Goal: Information Seeking & Learning: Find specific fact

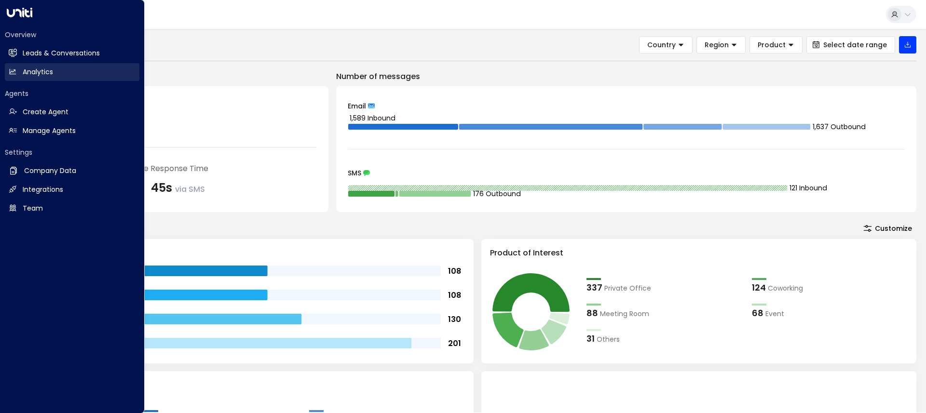
click at [44, 69] on h2 "Analytics" at bounding box center [38, 72] width 30 height 10
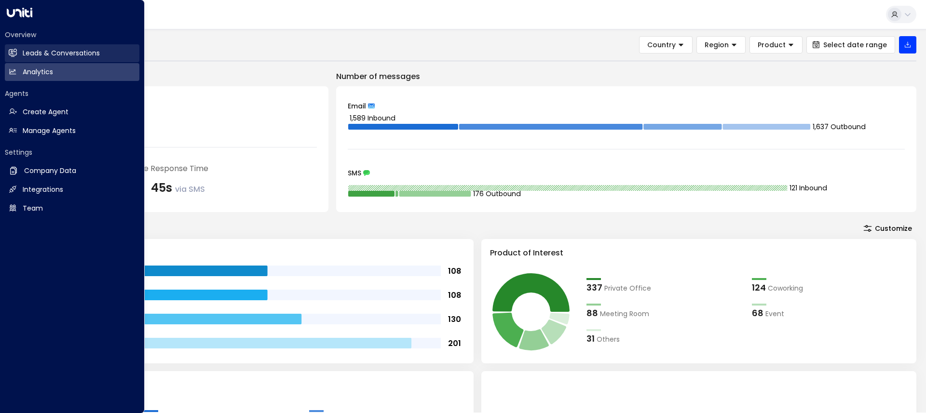
click at [44, 59] on link "Leads & Conversations Leads & Conversations" at bounding box center [72, 53] width 135 height 18
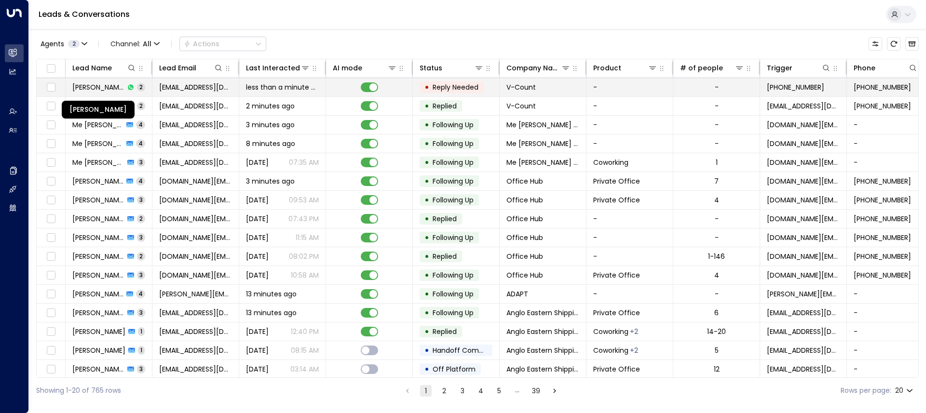
click at [110, 88] on span "[PERSON_NAME]" at bounding box center [98, 87] width 52 height 10
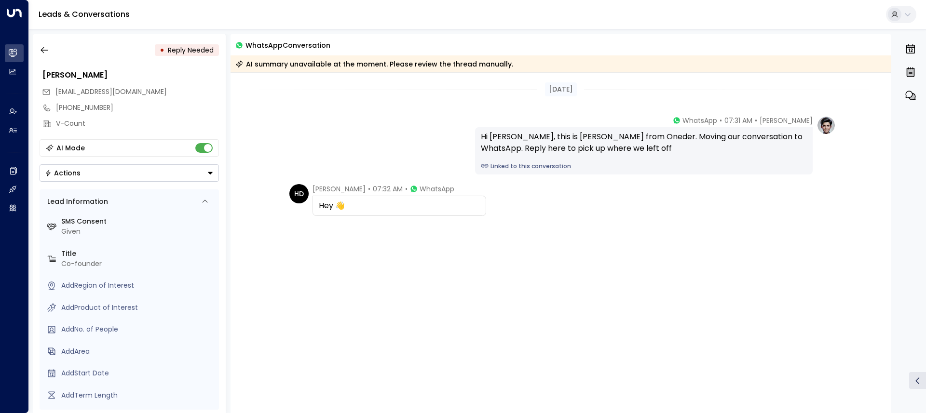
click at [900, 18] on div at bounding box center [895, 15] width 14 height 14
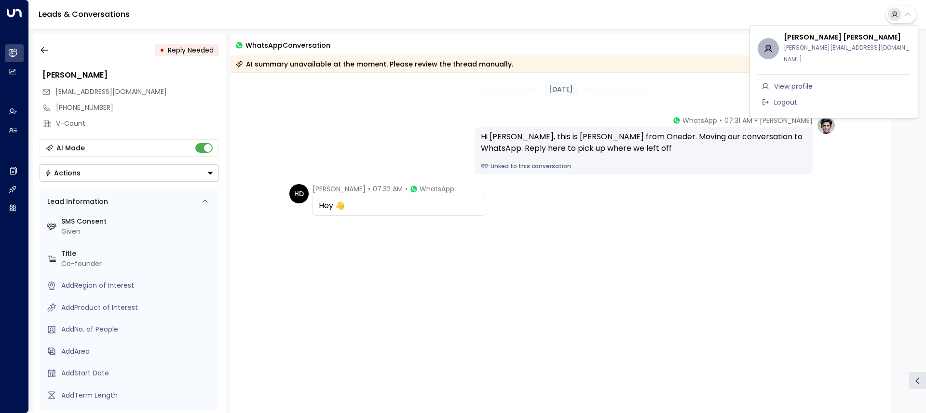
click at [905, 14] on div at bounding box center [463, 206] width 926 height 413
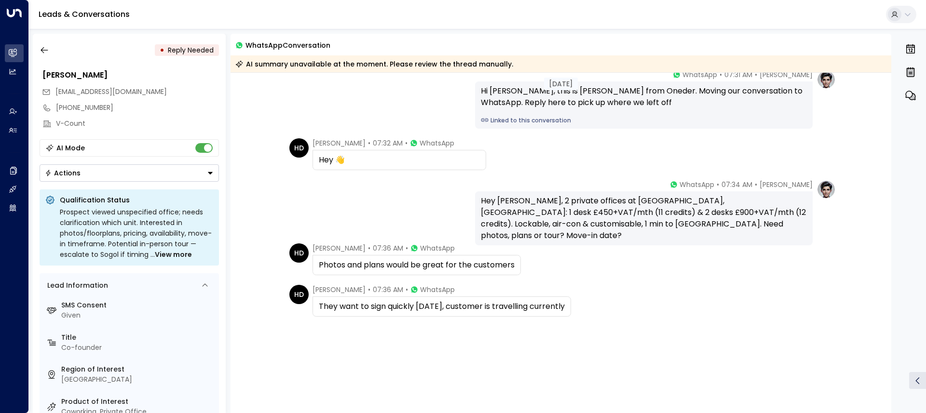
scroll to position [121, 0]
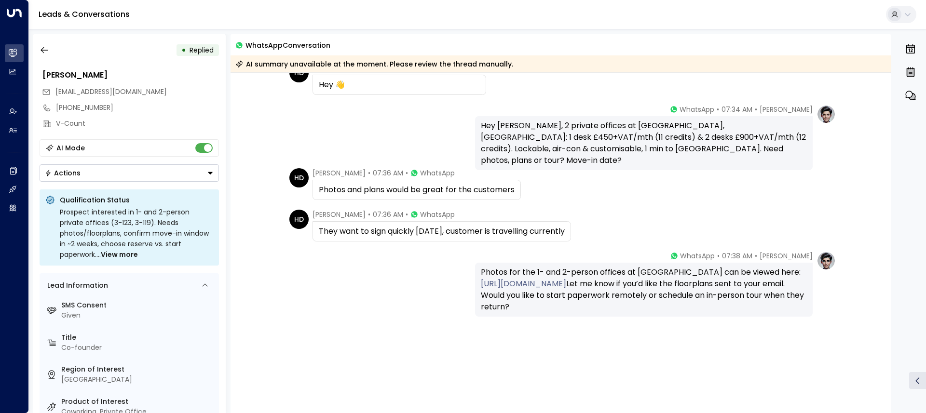
click at [533, 284] on link "[URL][DOMAIN_NAME]" at bounding box center [523, 284] width 85 height 12
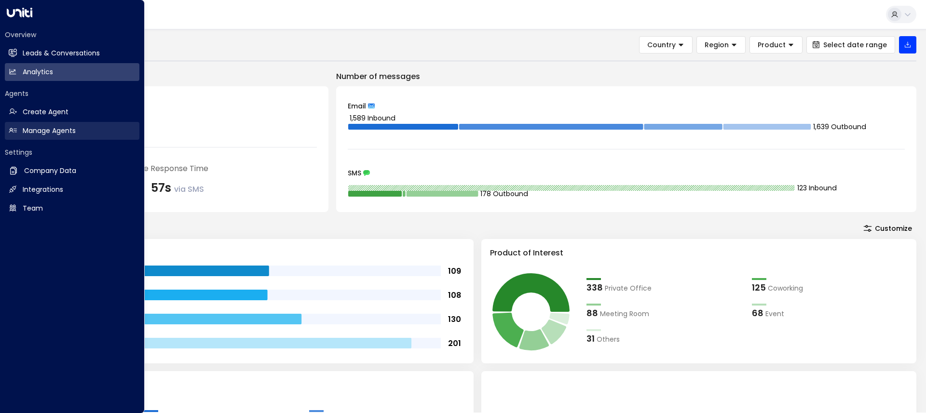
click at [42, 122] on link "Manage Agents Manage Agents" at bounding box center [72, 131] width 135 height 18
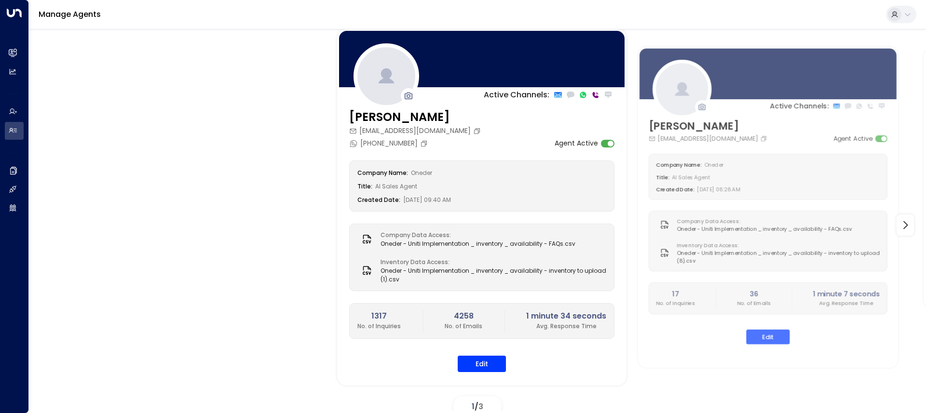
click at [224, 149] on div "Active Channels: Charlotte Russell charlotte@withoneder.com +447846867427 Agent…" at bounding box center [477, 225] width 849 height 393
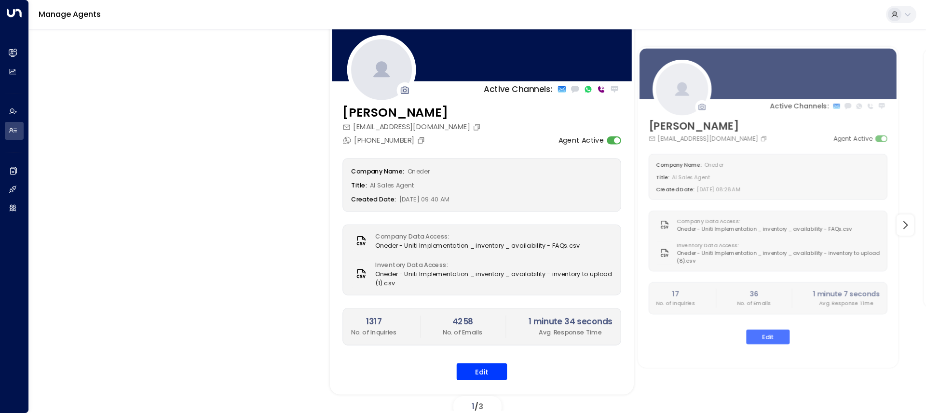
click at [372, 79] on icon at bounding box center [381, 69] width 20 height 20
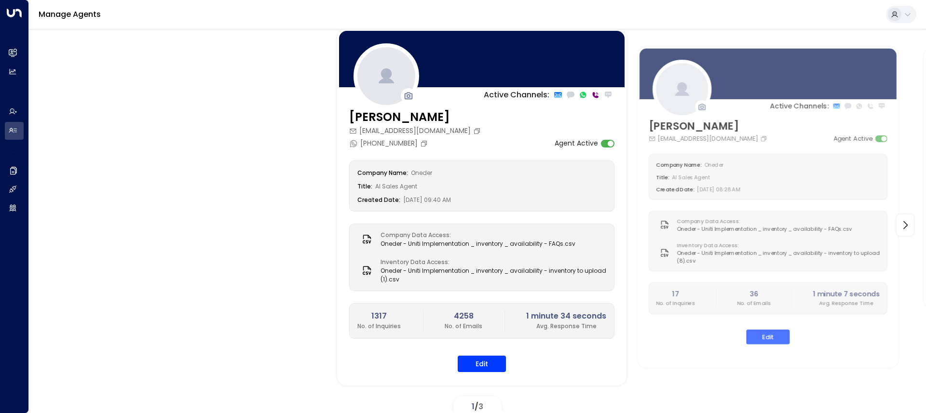
click at [254, 284] on div "Active Channels: Charlotte Russell charlotte@withoneder.com +447846867427 Agent…" at bounding box center [477, 225] width 849 height 393
click at [272, 182] on div "Active Channels: Charlotte Russell charlotte@withoneder.com +447846867427 Agent…" at bounding box center [477, 225] width 849 height 393
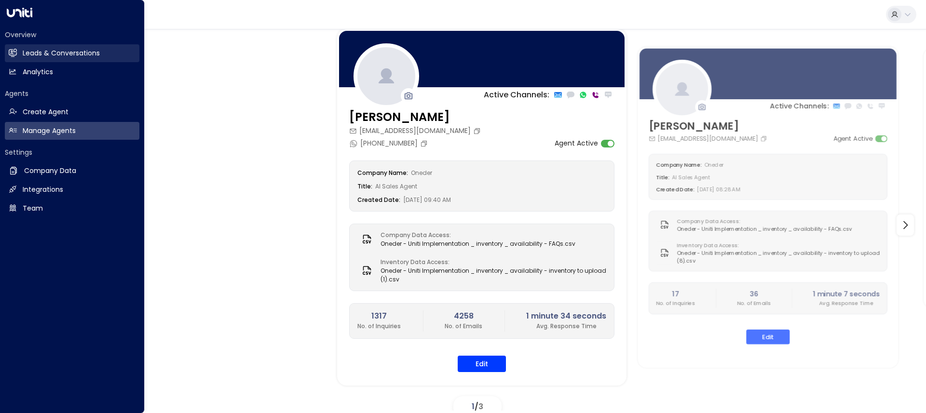
click at [35, 48] on h2 "Leads & Conversations" at bounding box center [61, 53] width 77 height 10
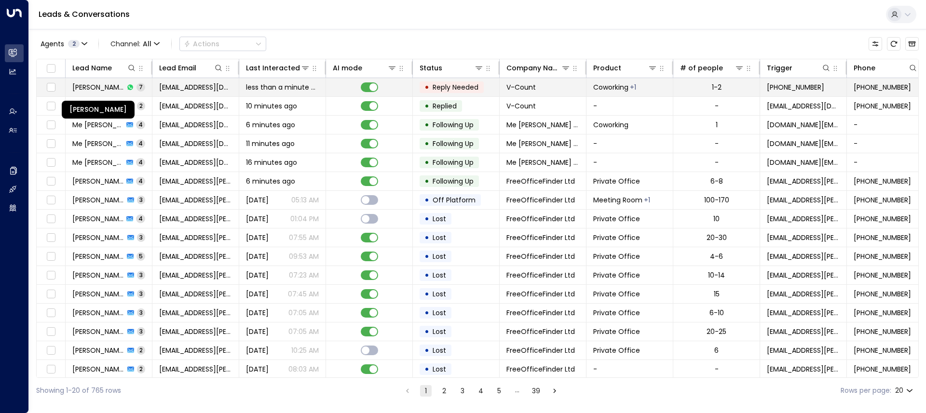
click at [92, 91] on span "[PERSON_NAME]" at bounding box center [98, 87] width 52 height 10
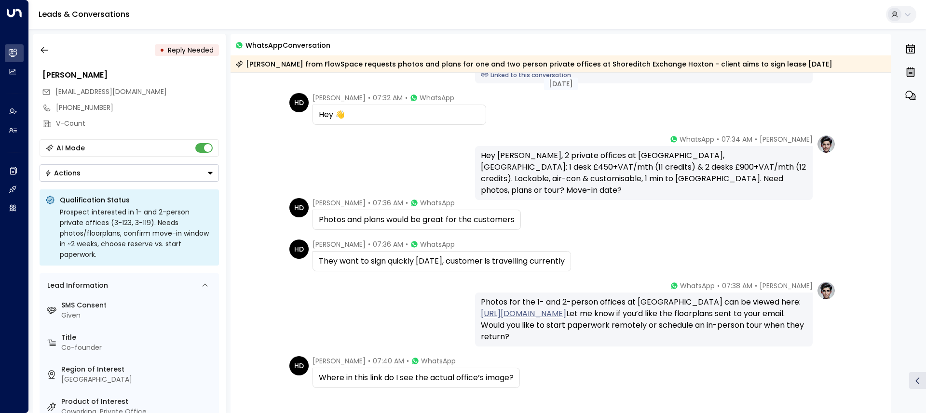
scroll to position [92, 0]
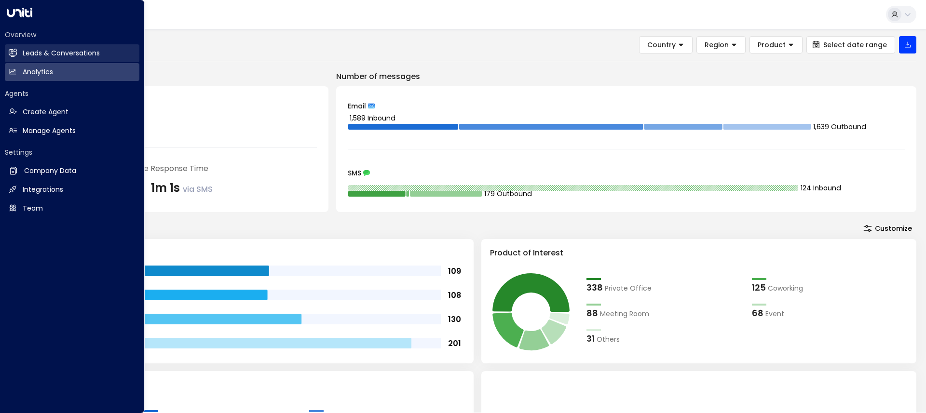
click at [8, 50] on link "Leads & Conversations Leads & Conversations" at bounding box center [72, 53] width 135 height 18
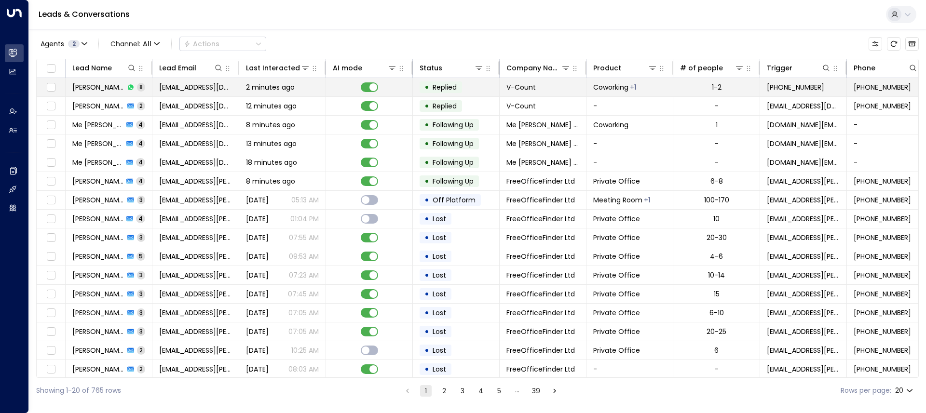
click at [103, 82] on span "[PERSON_NAME]" at bounding box center [98, 87] width 52 height 10
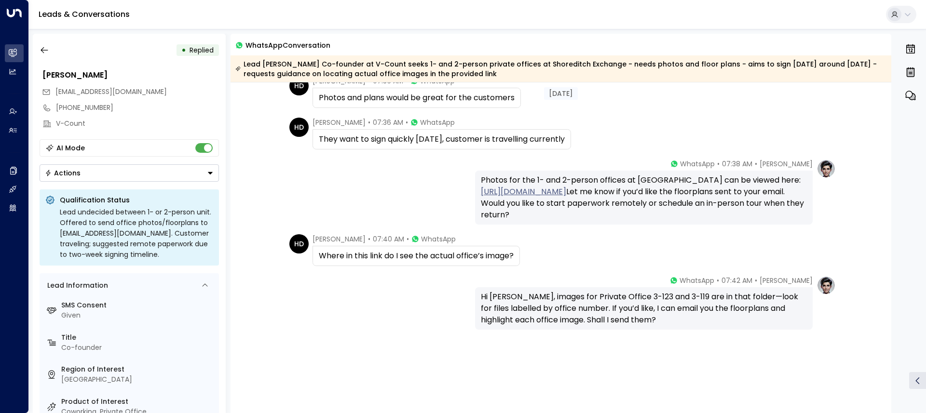
scroll to position [236, 0]
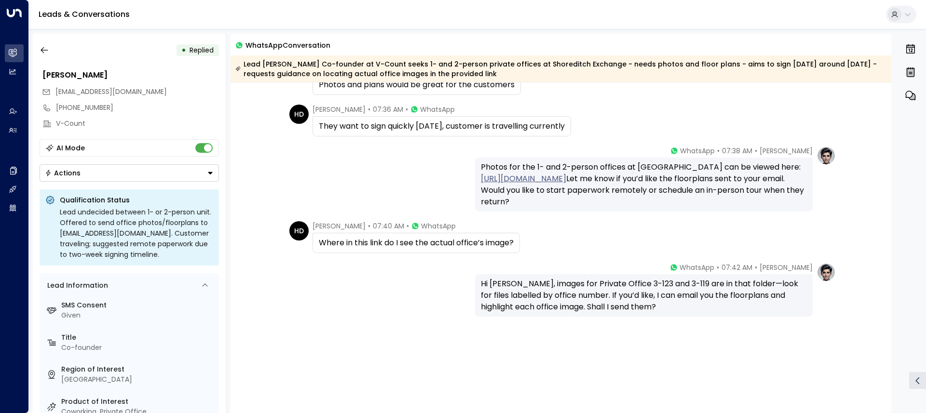
click at [566, 181] on link "[URL][DOMAIN_NAME]" at bounding box center [523, 179] width 85 height 12
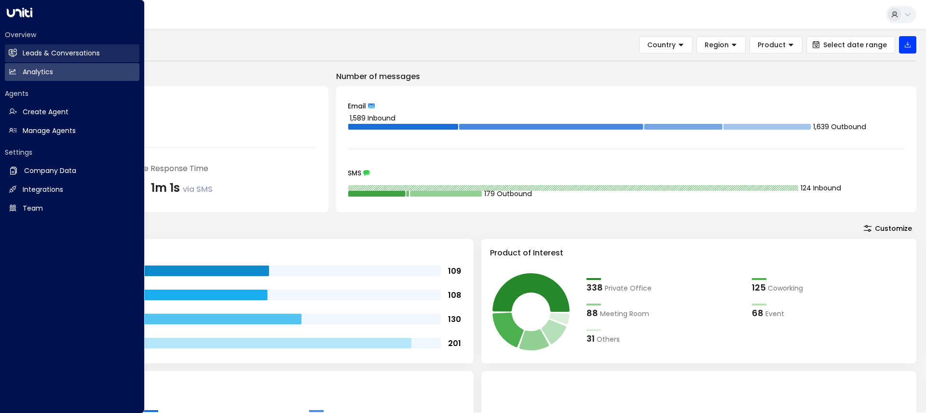
click at [58, 54] on h2 "Leads & Conversations" at bounding box center [61, 53] width 77 height 10
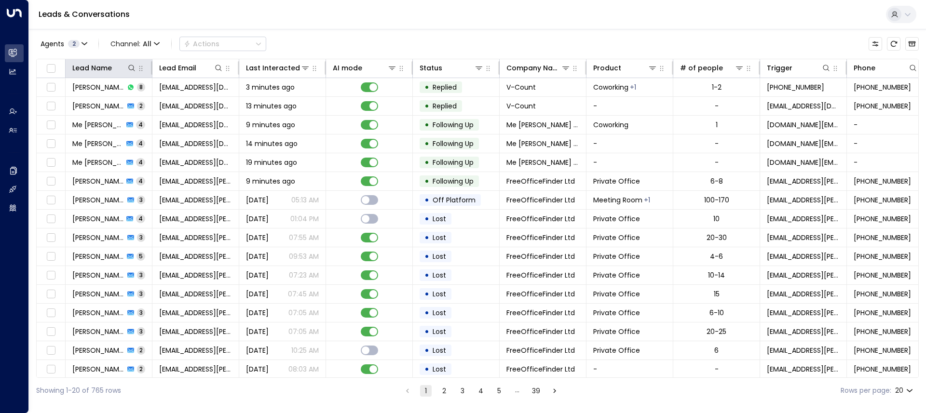
click at [104, 76] on th "Lead Name" at bounding box center [109, 68] width 87 height 19
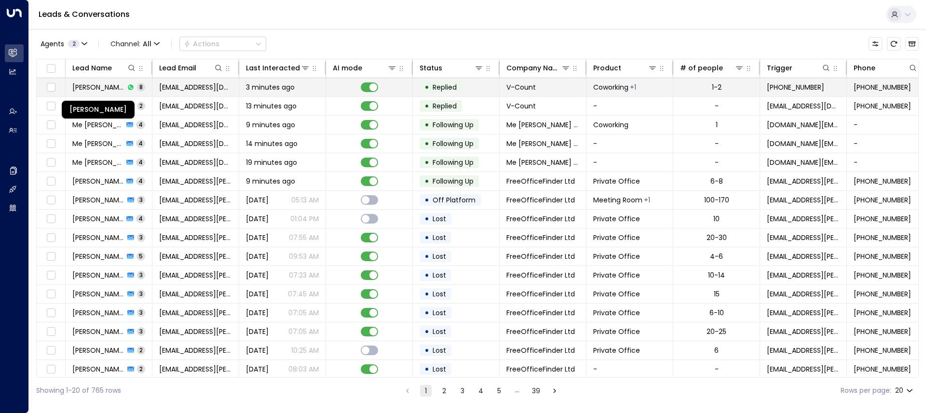
click at [104, 83] on span "[PERSON_NAME]" at bounding box center [98, 87] width 52 height 10
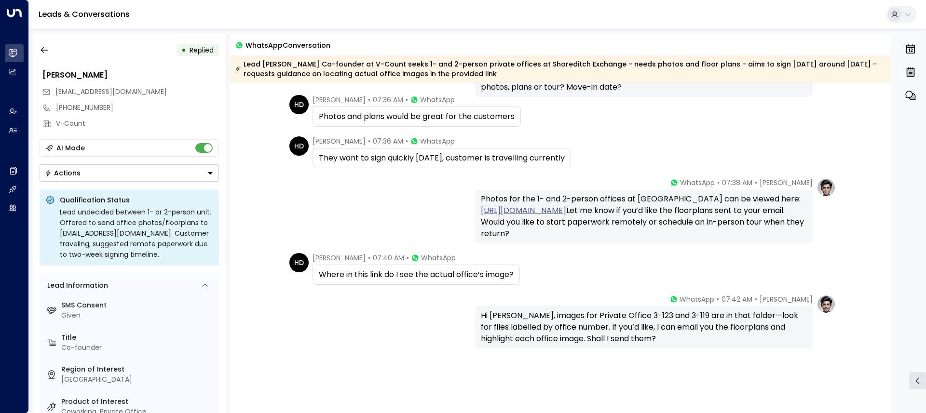
scroll to position [236, 0]
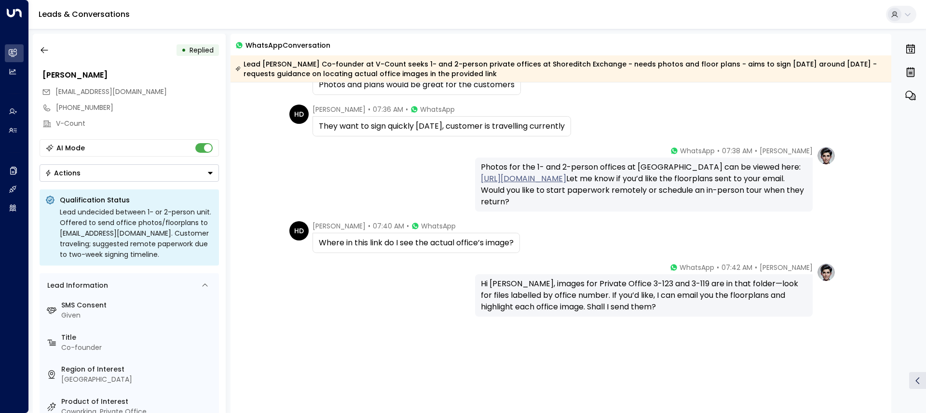
drag, startPoint x: 640, startPoint y: 79, endPoint x: 226, endPoint y: 51, distance: 414.8
click at [226, 51] on div "• Replied Hayri Demircapa hayri@flowspace.co +447471127212 V-Count AI Mode Acti…" at bounding box center [480, 224] width 894 height 380
click at [276, 139] on div "Today Charlotte Russell • 07:34 AM • WhatsApp Hey Hayri, 2 private offices at S…" at bounding box center [561, 130] width 661 height 567
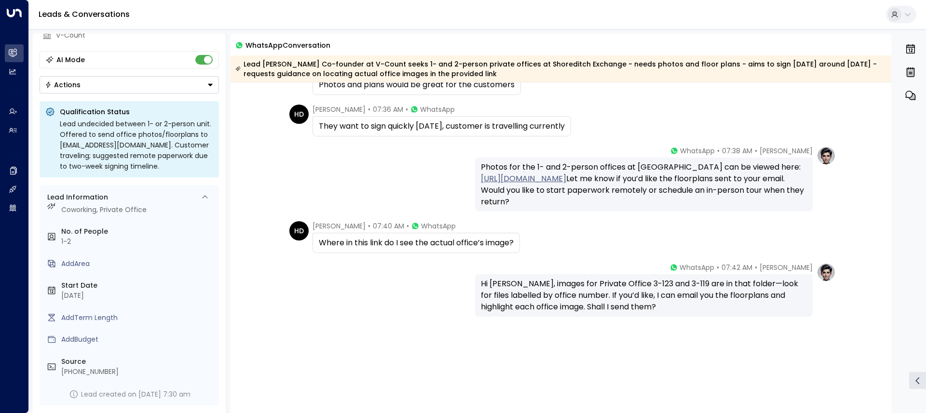
scroll to position [0, 0]
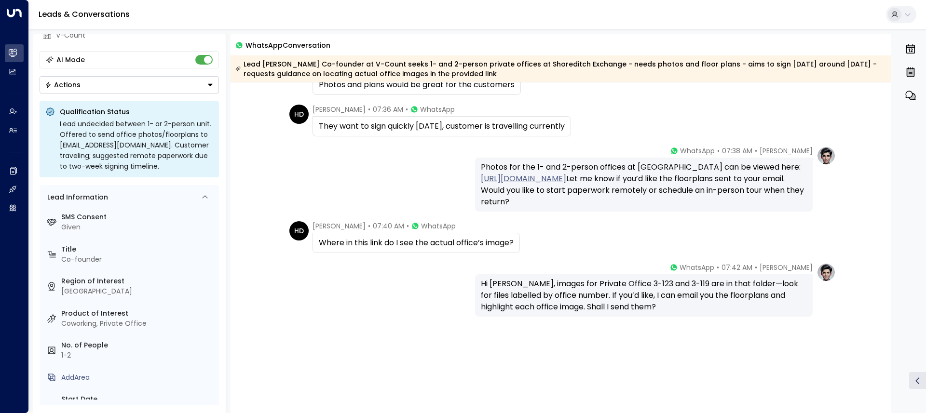
click at [86, 88] on button "Actions" at bounding box center [129, 84] width 179 height 17
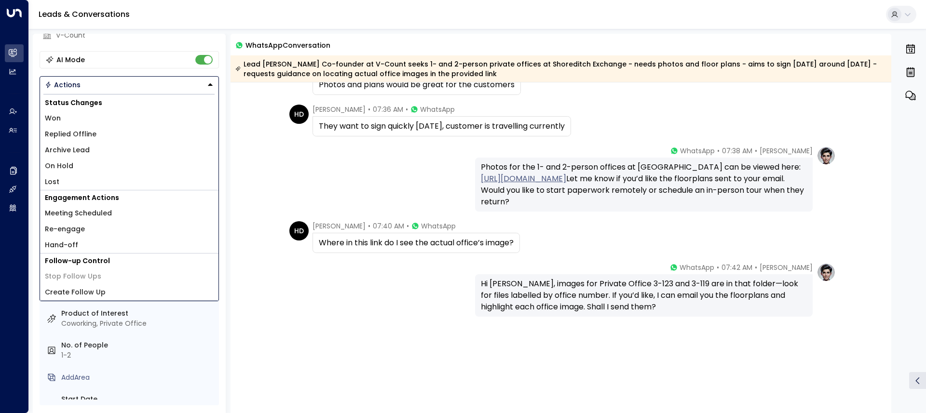
click at [344, 192] on div "Charlotte Russell • 07:38 AM • WhatsApp Photos for the 1- and 2-person offices …" at bounding box center [561, 179] width 550 height 66
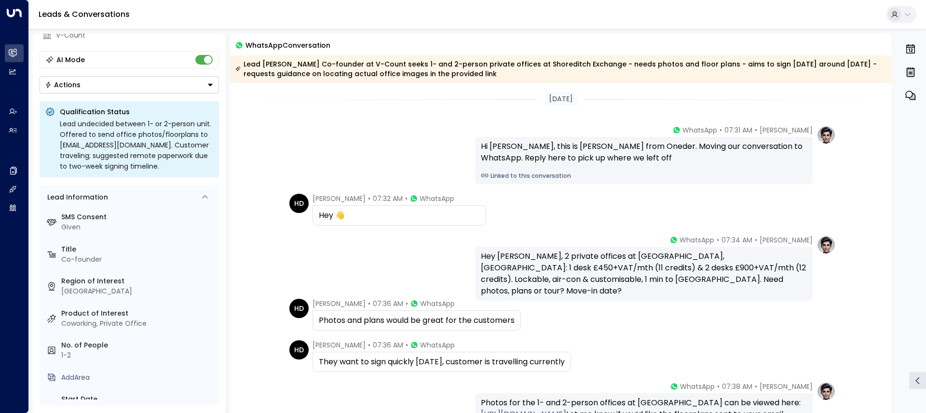
scroll to position [236, 0]
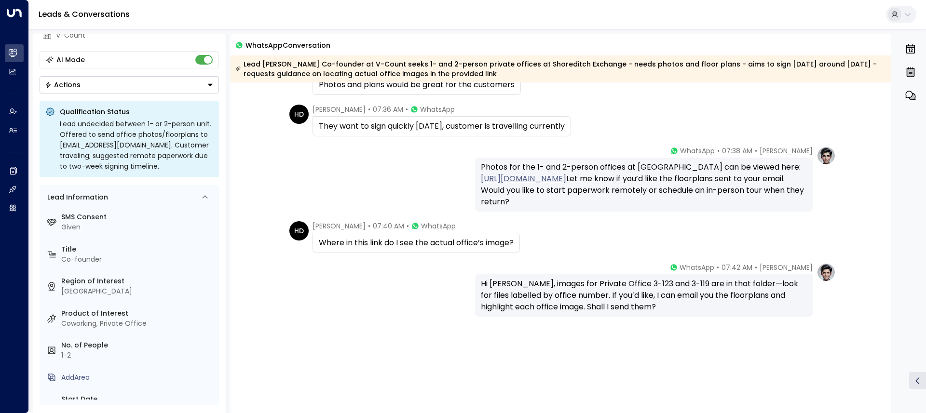
click at [491, 322] on div "Charlotte Russell • 07:42 AM • WhatsApp Hi Hayri, images for Private Office 3-1…" at bounding box center [561, 338] width 661 height 150
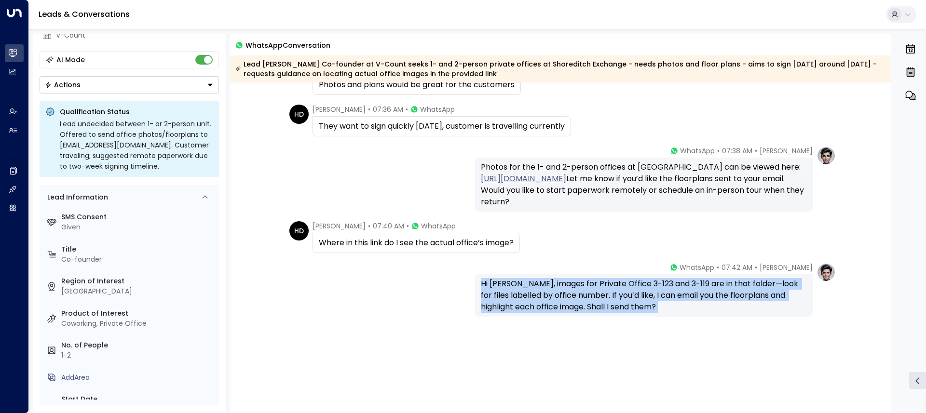
click at [491, 322] on div "Charlotte Russell • 07:42 AM • WhatsApp Hi Hayri, images for Private Office 3-1…" at bounding box center [561, 338] width 661 height 150
click at [915, 98] on icon "button" at bounding box center [912, 97] width 6 height 6
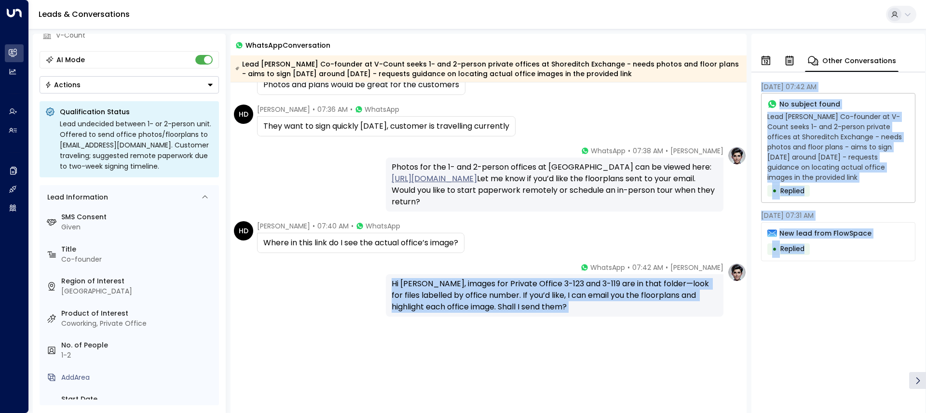
click at [770, 60] on icon "button" at bounding box center [766, 61] width 9 height 10
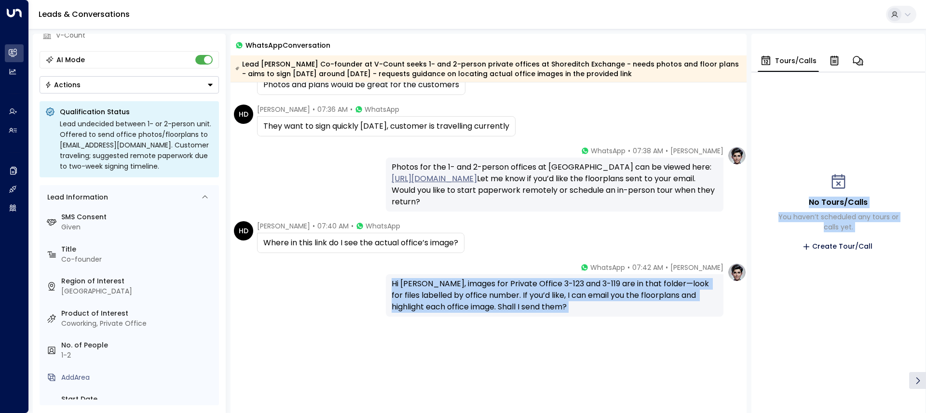
click at [829, 61] on icon "button" at bounding box center [835, 61] width 12 height 12
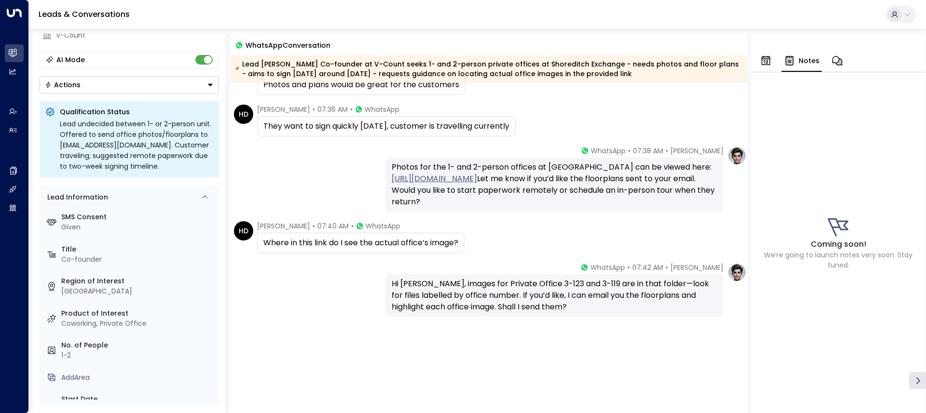
click at [589, 127] on div "HD Hayri Demircapa • 07:36 AM • WhatsApp They want to sign quickly in 2 weeks, …" at bounding box center [490, 121] width 513 height 32
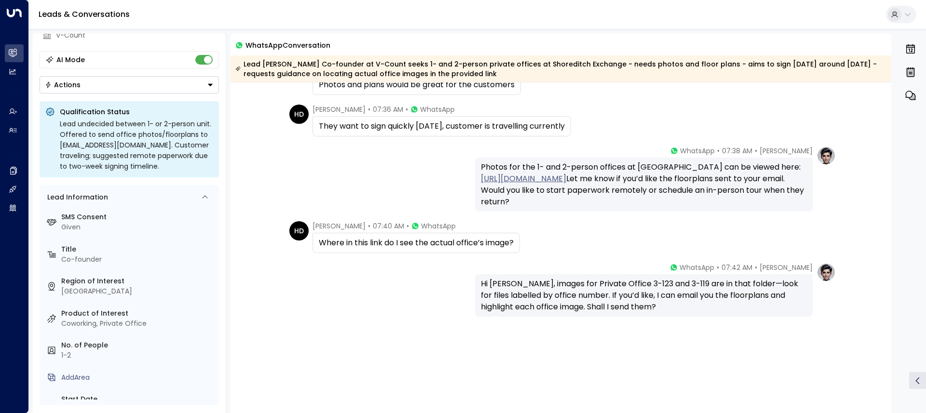
click at [94, 60] on div "AI Mode" at bounding box center [129, 59] width 179 height 17
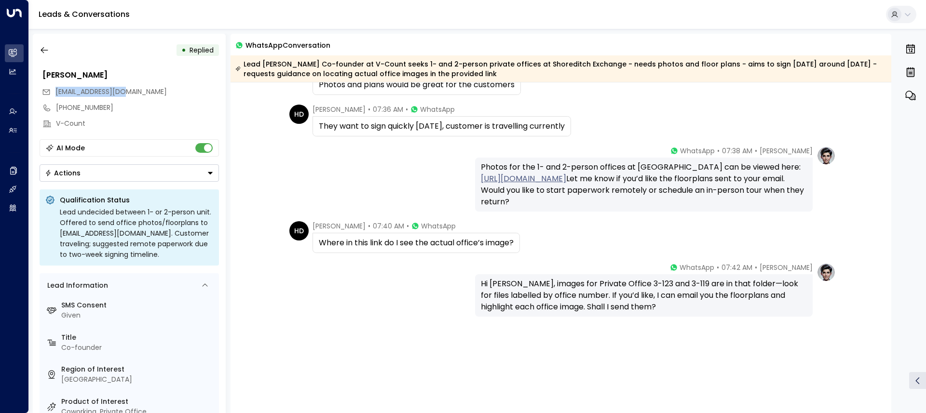
drag, startPoint x: 127, startPoint y: 94, endPoint x: 46, endPoint y: 94, distance: 80.6
click at [46, 94] on div "[EMAIL_ADDRESS][DOMAIN_NAME]" at bounding box center [130, 92] width 177 height 16
copy span "[EMAIL_ADDRESS][DOMAIN_NAME]"
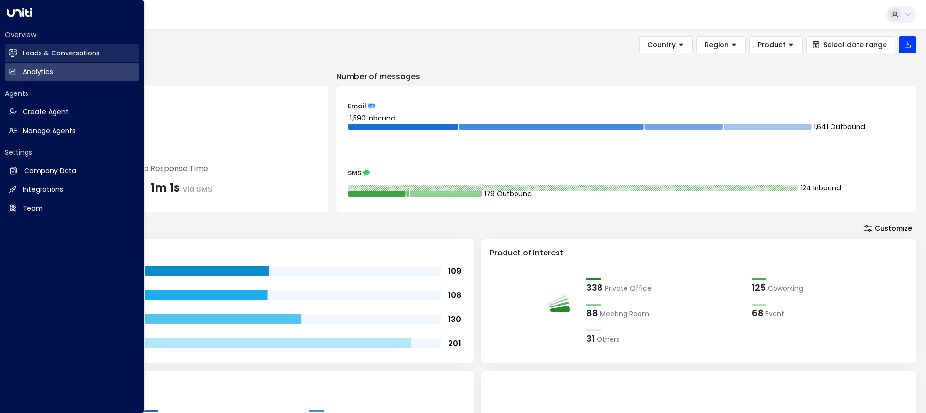
click at [53, 54] on h2 "Leads & Conversations" at bounding box center [61, 53] width 77 height 10
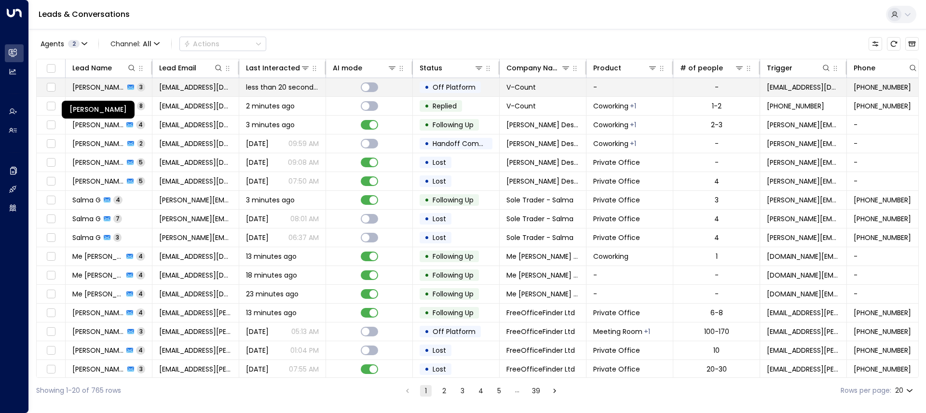
click at [86, 88] on span "[PERSON_NAME]" at bounding box center [98, 87] width 52 height 10
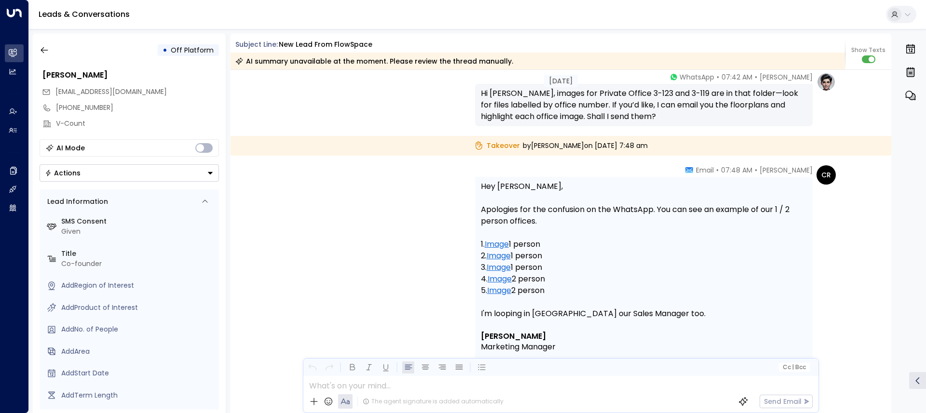
scroll to position [1347, 0]
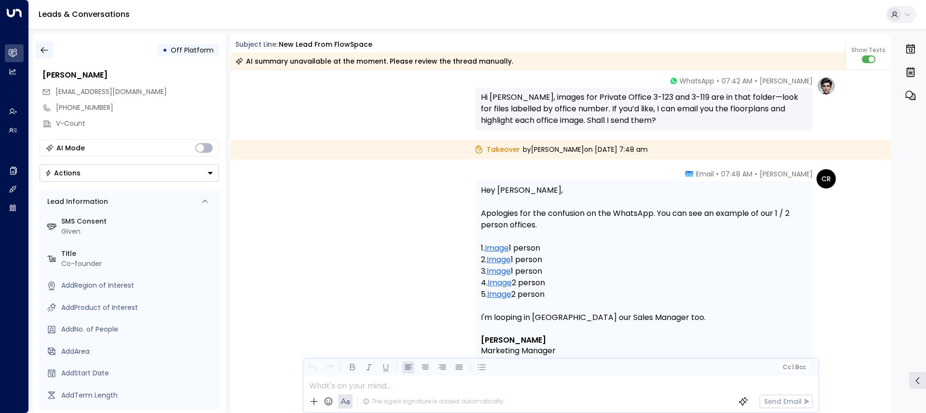
click at [41, 55] on button "button" at bounding box center [44, 49] width 17 height 17
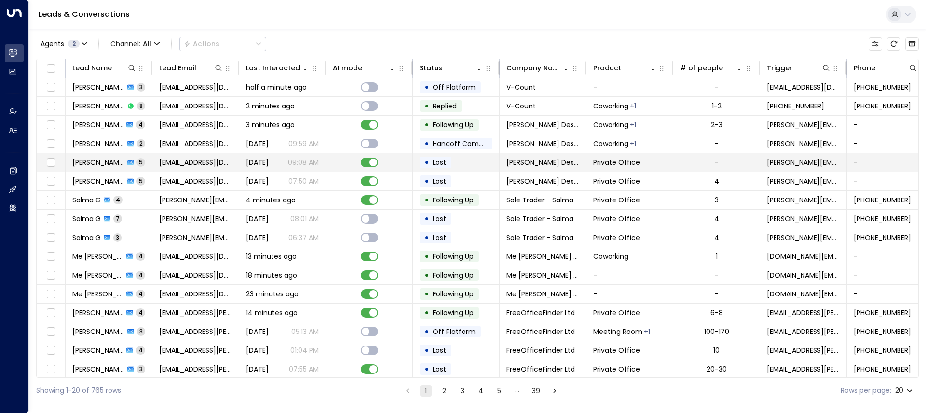
scroll to position [80, 0]
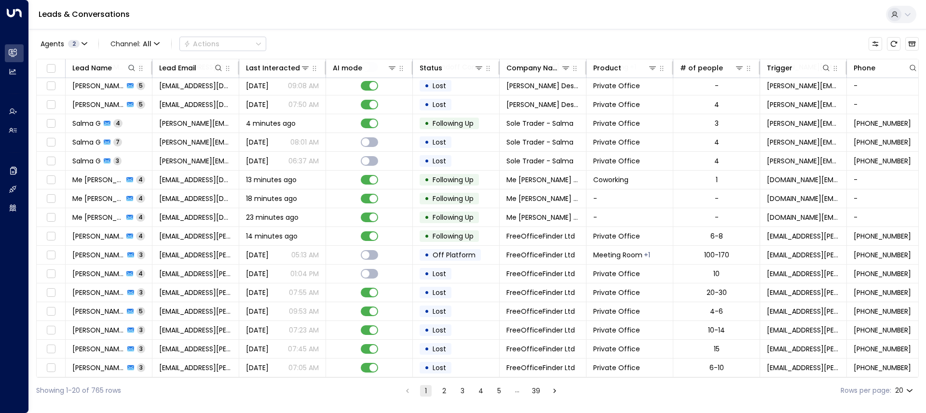
click at [168, 42] on div "Agents 2 Channel: All Actions" at bounding box center [151, 43] width 230 height 19
click at [140, 42] on span "Channel: All" at bounding box center [135, 44] width 57 height 14
click at [136, 92] on span "WhatsApp" at bounding box center [129, 89] width 28 height 6
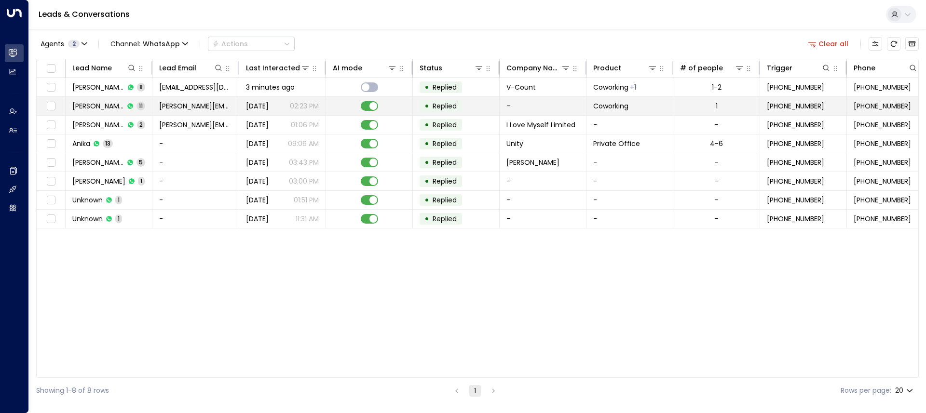
click at [120, 103] on span "[PERSON_NAME]" at bounding box center [98, 106] width 52 height 10
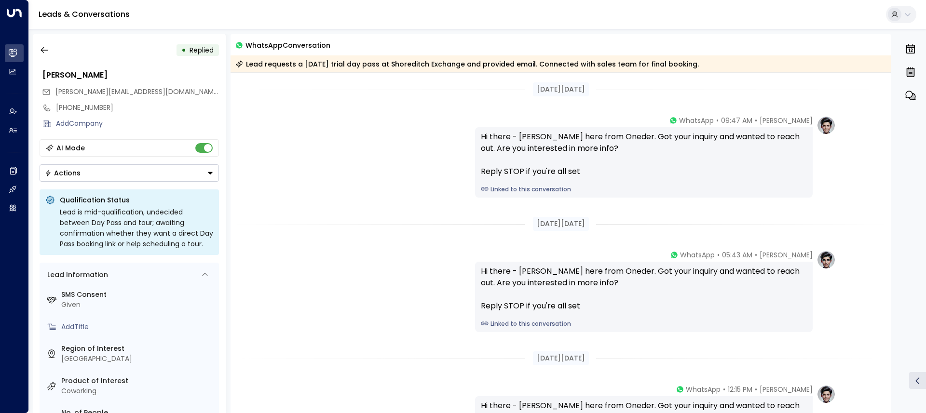
scroll to position [384, 0]
